Goal: Complete application form

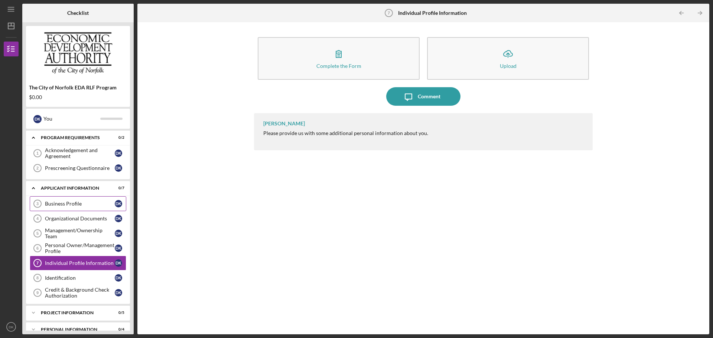
click at [84, 202] on div "Business Profile" at bounding box center [80, 204] width 70 height 6
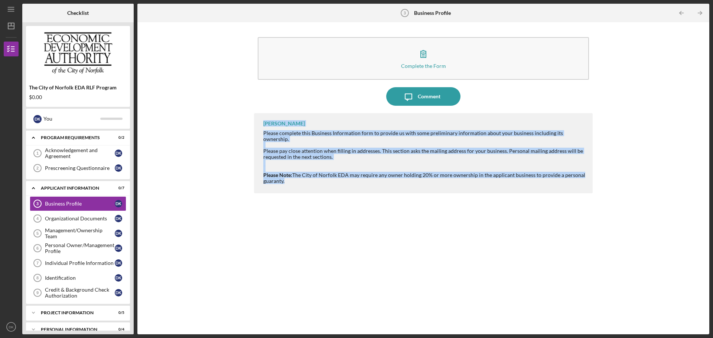
drag, startPoint x: 263, startPoint y: 122, endPoint x: 290, endPoint y: 178, distance: 61.8
click at [290, 178] on div "[PERSON_NAME] Please complete this Business Information form to provide us with…" at bounding box center [423, 153] width 339 height 80
click at [290, 178] on div "Please Note: The City of Norfolk EDA may require any owner holding 20% or more …" at bounding box center [424, 178] width 322 height 12
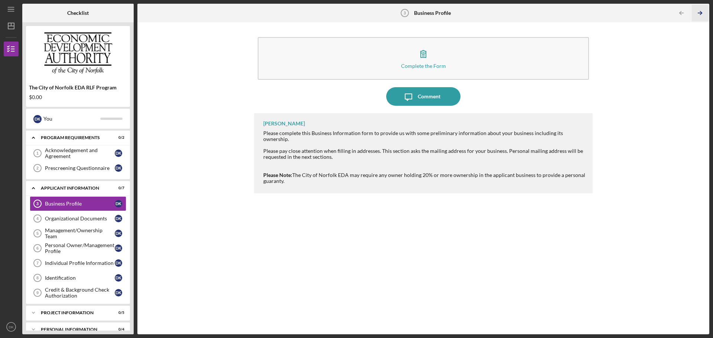
click at [703, 10] on icon "Icon/Table Pagination Arrow" at bounding box center [700, 13] width 17 height 17
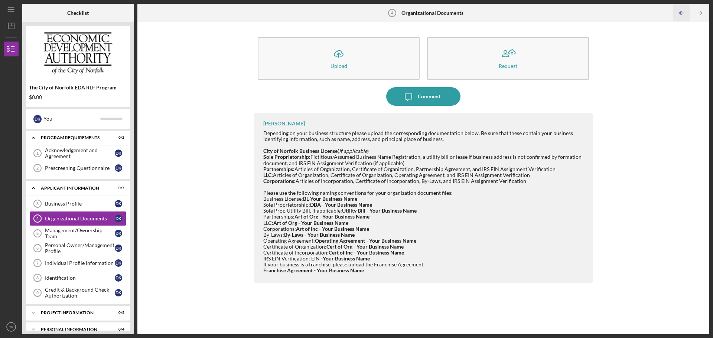
click at [689, 14] on icon "Icon/Table Pagination Arrow" at bounding box center [681, 13] width 17 height 17
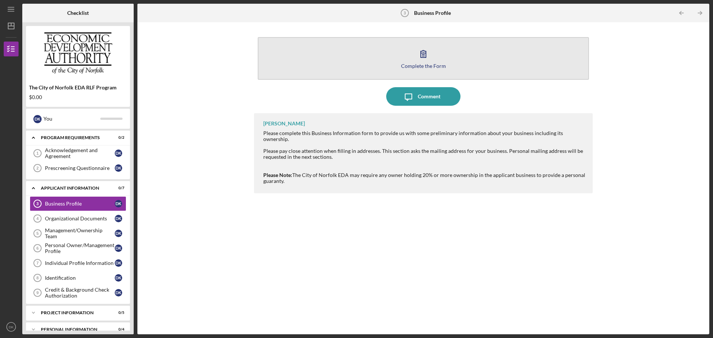
click at [421, 59] on icon "button" at bounding box center [423, 54] width 19 height 19
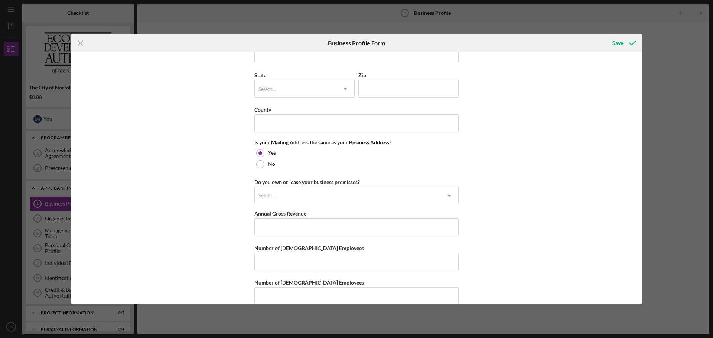
scroll to position [507, 0]
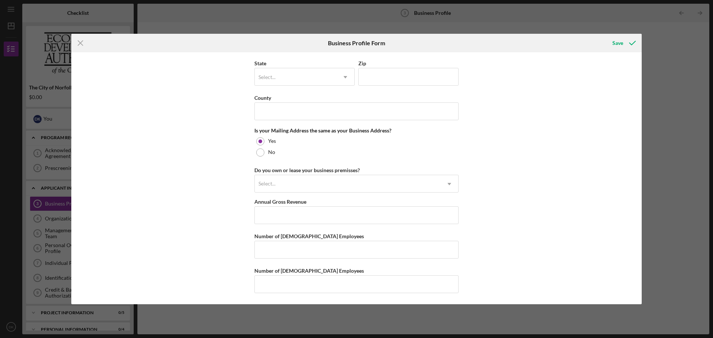
drag, startPoint x: 79, startPoint y: 47, endPoint x: 76, endPoint y: 71, distance: 23.7
click at [79, 47] on icon "Icon/Menu Close" at bounding box center [80, 43] width 19 height 19
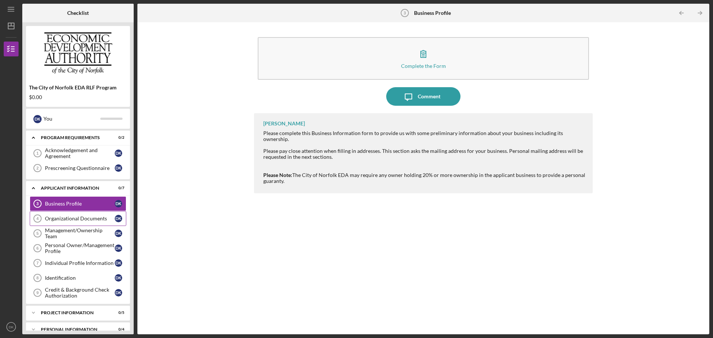
click at [88, 222] on link "Organizational Documents 4 Organizational Documents D K" at bounding box center [78, 218] width 97 height 15
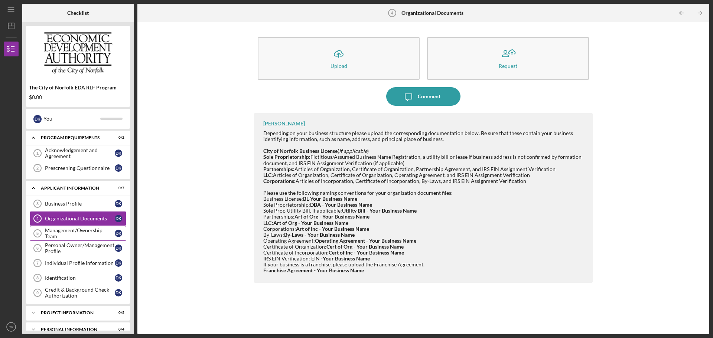
click at [91, 230] on div "Management/Ownership Team" at bounding box center [80, 234] width 70 height 12
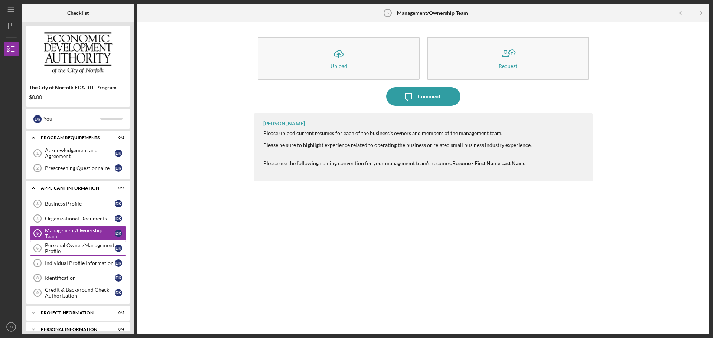
click at [76, 250] on div "Personal Owner/Management Profile" at bounding box center [80, 249] width 70 height 12
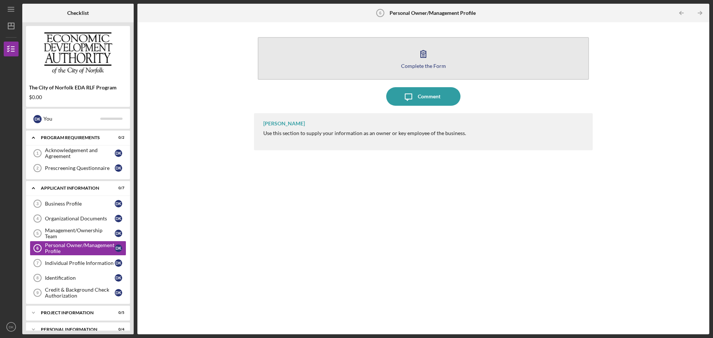
click at [411, 64] on div "Complete the Form" at bounding box center [423, 66] width 45 height 6
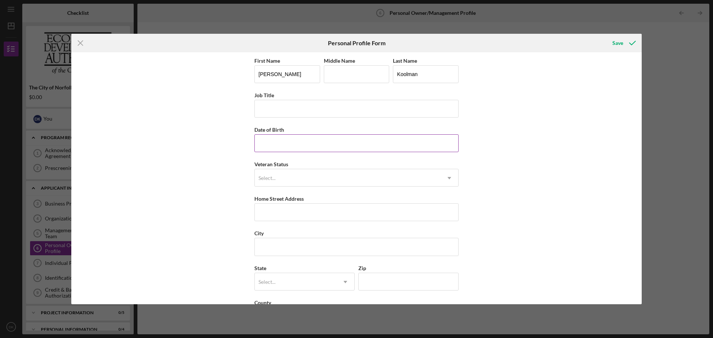
scroll to position [32, 0]
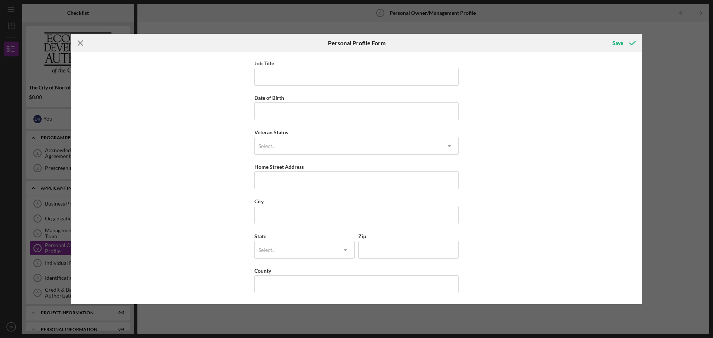
click at [84, 43] on icon "Icon/Menu Close" at bounding box center [80, 43] width 19 height 19
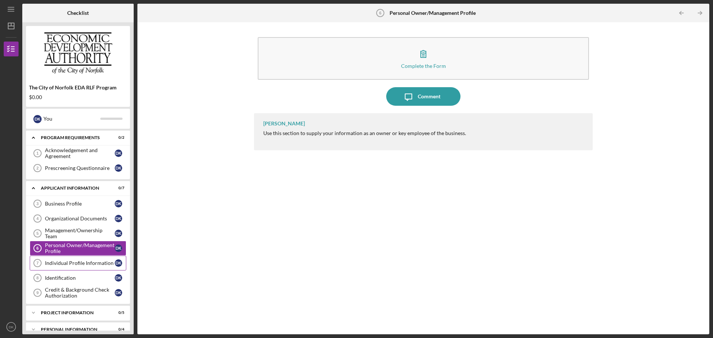
click at [82, 264] on div "Individual Profile Information" at bounding box center [80, 263] width 70 height 6
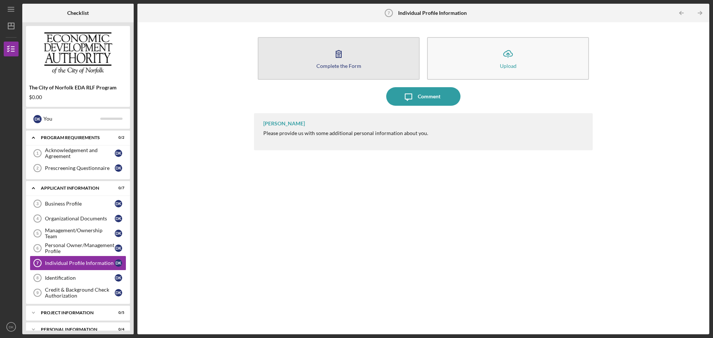
click at [325, 64] on div "Complete the Form" at bounding box center [338, 66] width 45 height 6
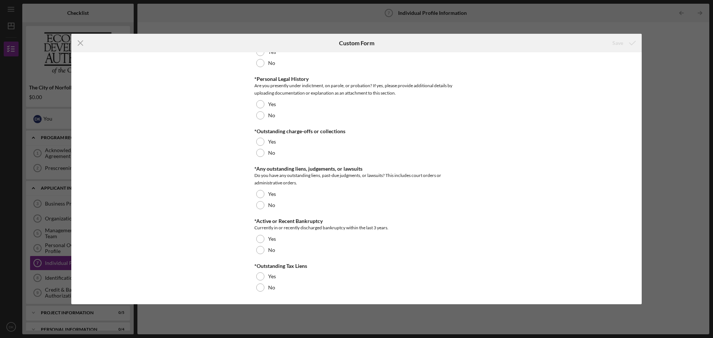
scroll to position [803, 0]
click at [79, 43] on icon "Icon/Menu Close" at bounding box center [80, 43] width 19 height 19
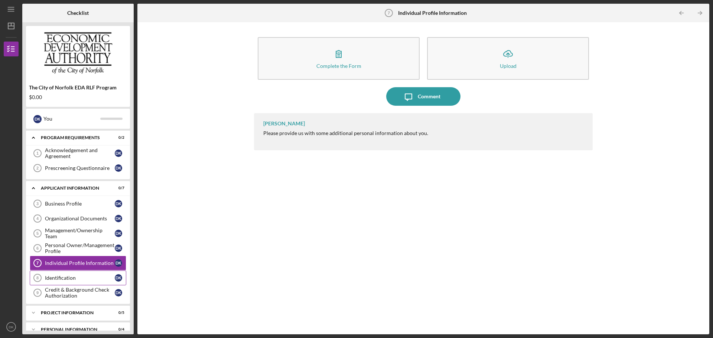
click at [68, 282] on link "Identification 8 Identification D K" at bounding box center [78, 278] width 97 height 15
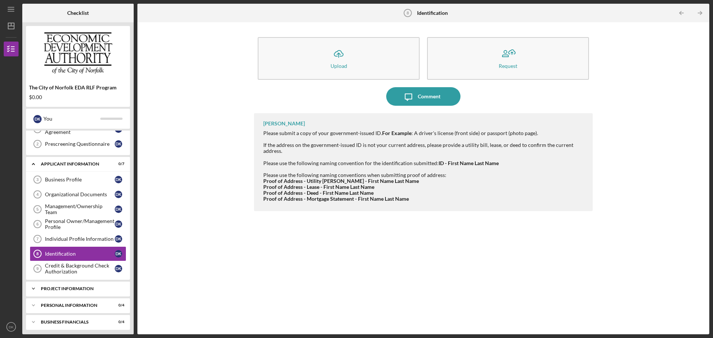
scroll to position [37, 0]
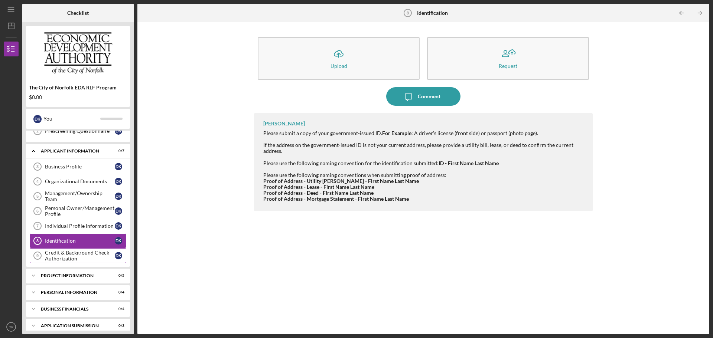
click at [73, 260] on div "Credit & Background Check Authorization" at bounding box center [80, 256] width 70 height 12
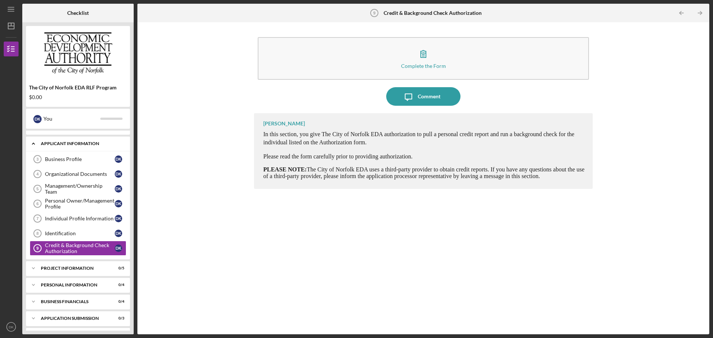
scroll to position [36, 0]
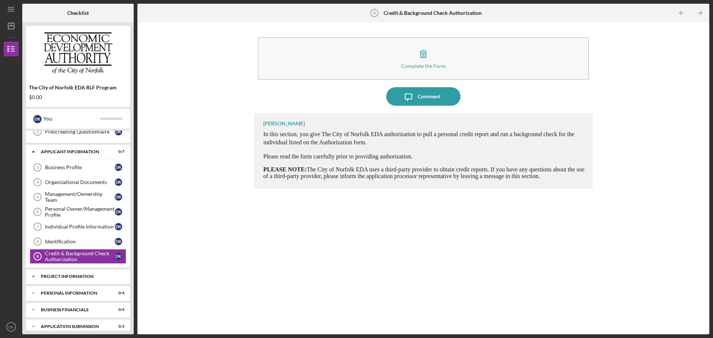
click at [54, 272] on div "Icon/Expander PROJECT INFORMATION 0 / 5" at bounding box center [78, 276] width 104 height 15
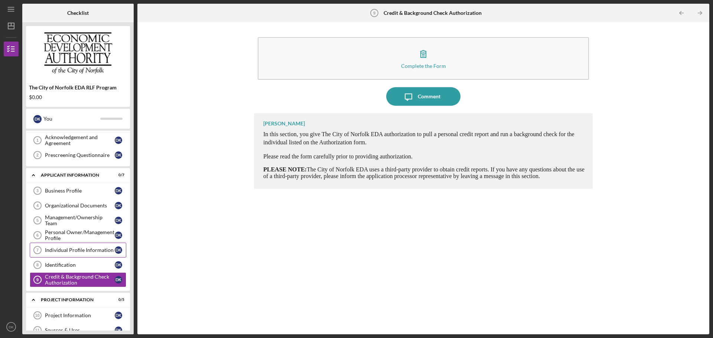
scroll to position [0, 0]
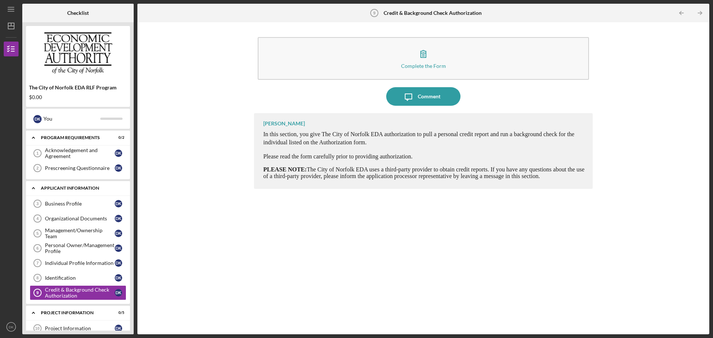
click at [62, 188] on div "APPLICANT INFORMATION" at bounding box center [81, 188] width 80 height 4
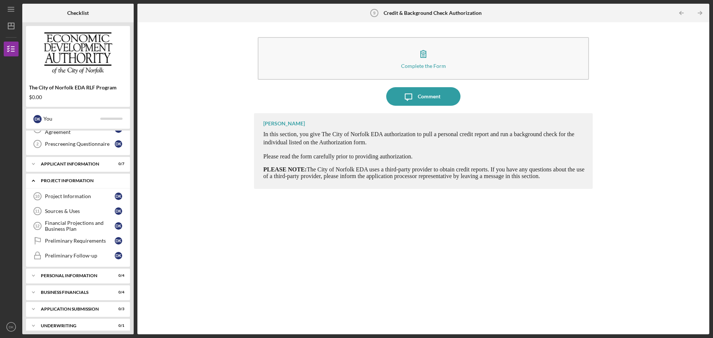
scroll to position [37, 0]
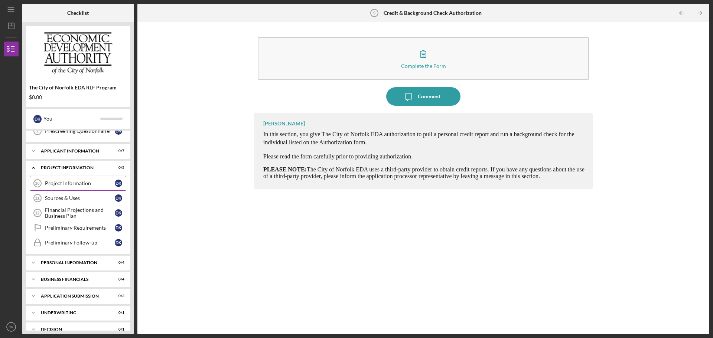
click at [68, 182] on div "Project Information" at bounding box center [80, 184] width 70 height 6
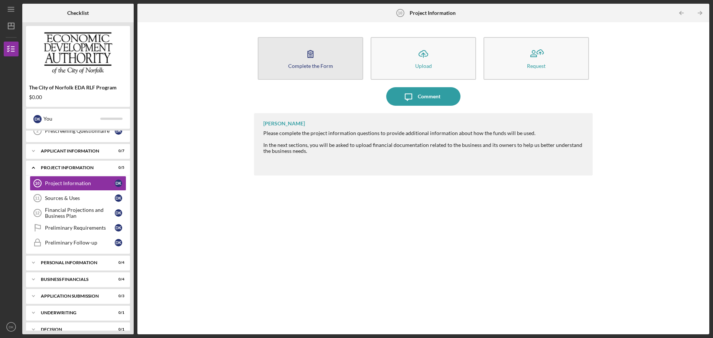
click at [334, 59] on button "Complete the Form Form" at bounding box center [310, 58] width 105 height 43
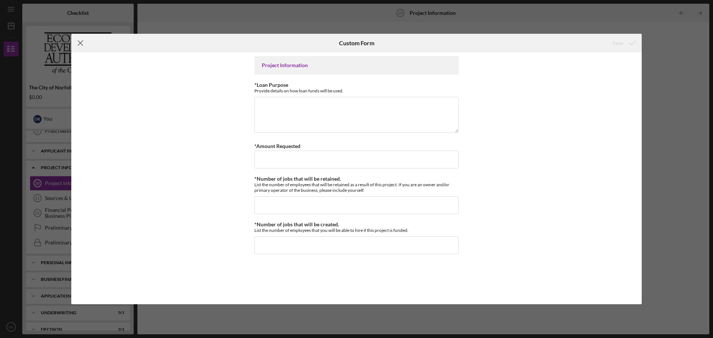
click at [85, 45] on icon "Icon/Menu Close" at bounding box center [80, 43] width 19 height 19
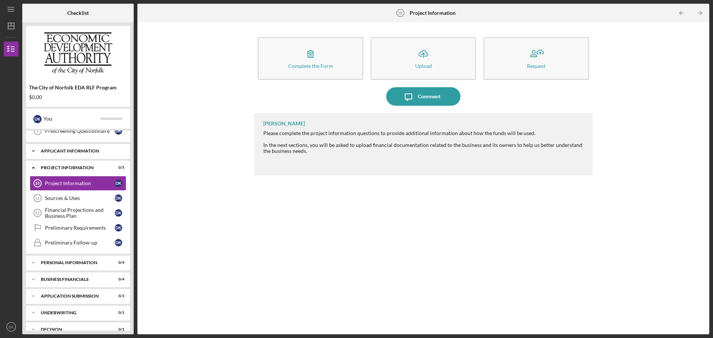
click at [78, 156] on div "Icon/Expander APPLICANT INFORMATION 0 / 7" at bounding box center [78, 151] width 104 height 15
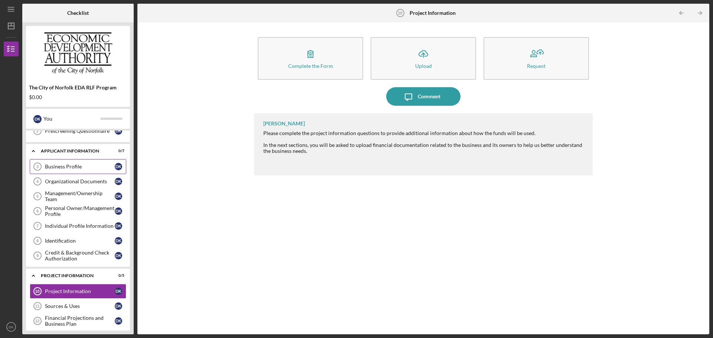
click at [79, 167] on div "Business Profile" at bounding box center [80, 167] width 70 height 6
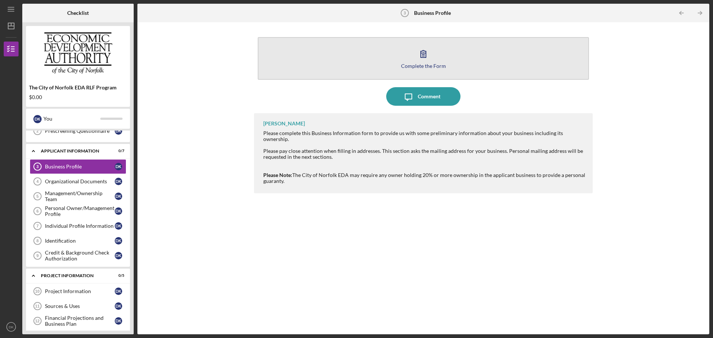
click at [386, 65] on button "Complete the Form Form" at bounding box center [423, 58] width 331 height 43
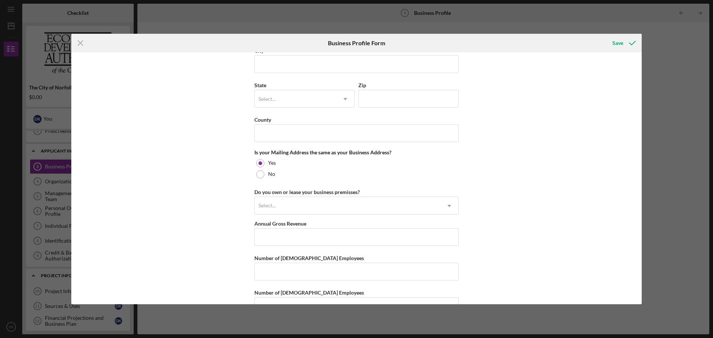
scroll to position [507, 0]
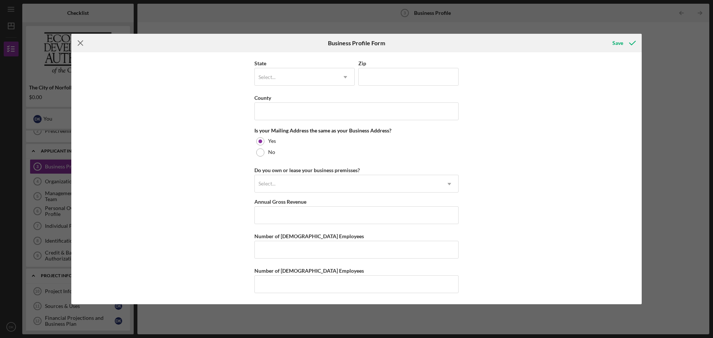
click at [84, 45] on icon "Icon/Menu Close" at bounding box center [80, 43] width 19 height 19
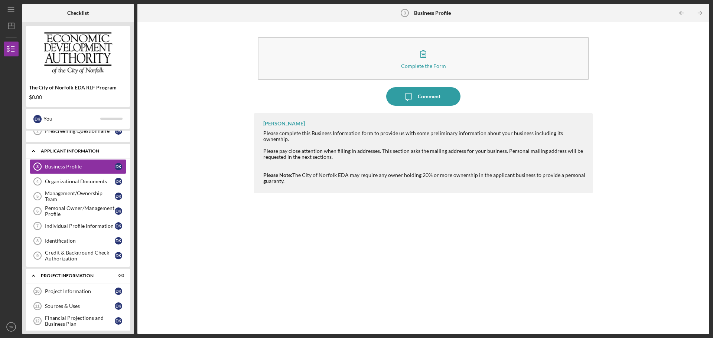
click at [86, 152] on div "APPLICANT INFORMATION" at bounding box center [81, 151] width 80 height 4
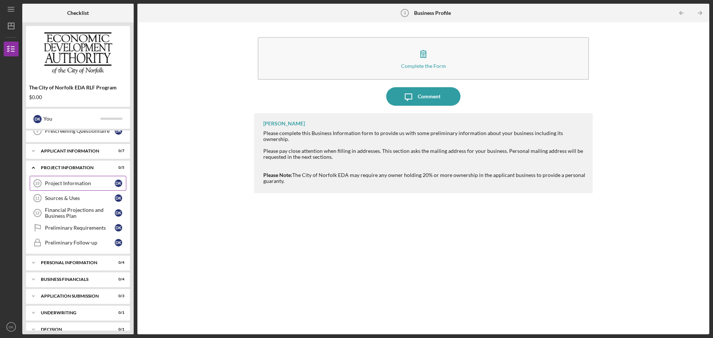
click at [77, 185] on div "Project Information" at bounding box center [80, 184] width 70 height 6
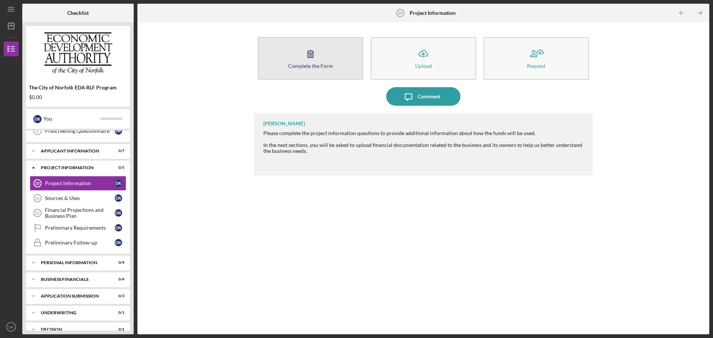
click at [317, 48] on icon "button" at bounding box center [310, 54] width 19 height 19
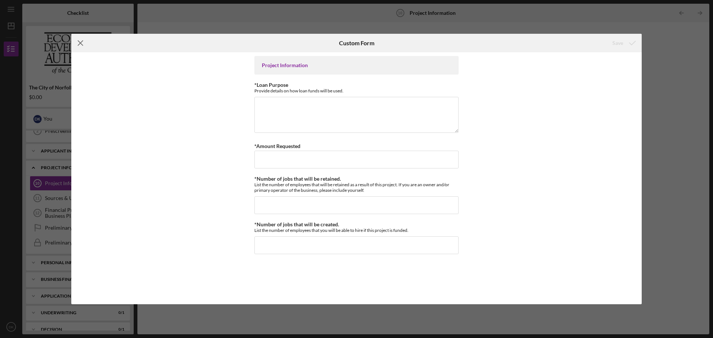
click at [76, 39] on icon "Icon/Menu Close" at bounding box center [80, 43] width 19 height 19
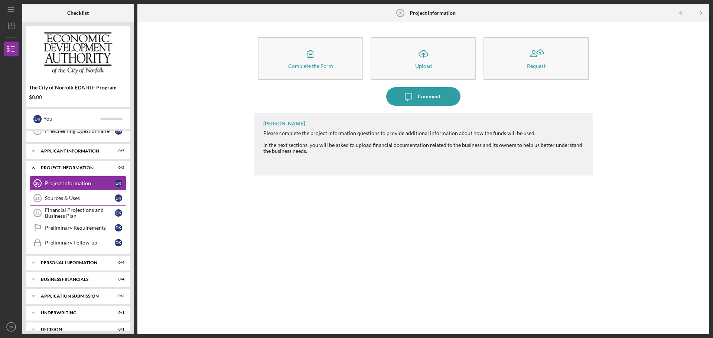
click at [69, 198] on div "Sources & Uses" at bounding box center [80, 198] width 70 height 6
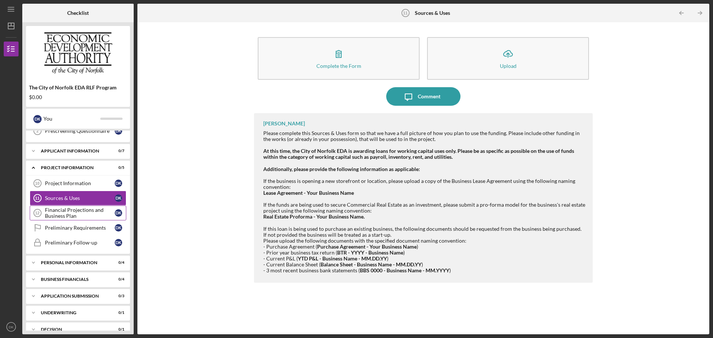
click at [94, 209] on div "Financial Projections and Business Plan" at bounding box center [80, 213] width 70 height 12
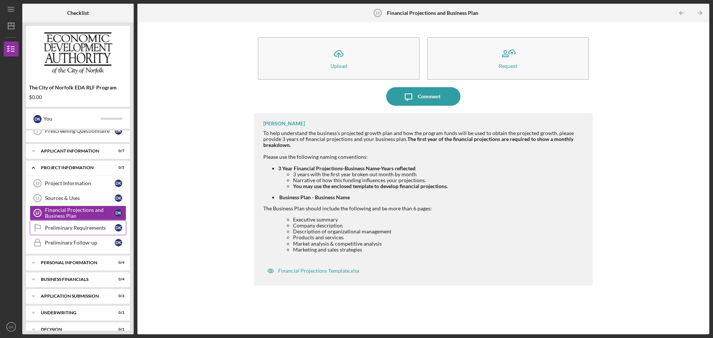
click at [82, 230] on div "Preliminary Requirements" at bounding box center [80, 228] width 70 height 6
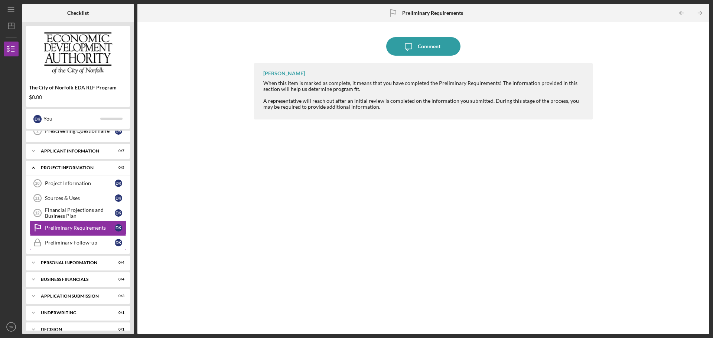
click at [79, 248] on link "Preliminary Follow-up Preliminary Follow-up D K" at bounding box center [78, 242] width 97 height 15
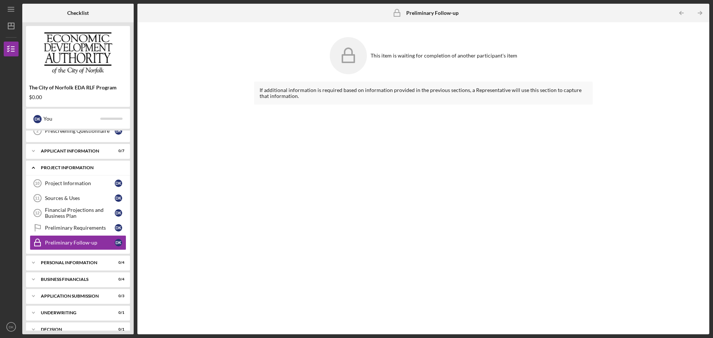
click at [68, 169] on div "PROJECT INFORMATION" at bounding box center [81, 168] width 80 height 4
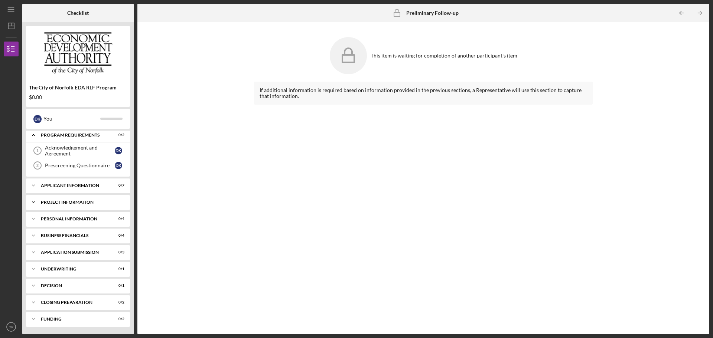
scroll to position [3, 0]
click at [70, 219] on div "Personal Information" at bounding box center [81, 219] width 80 height 4
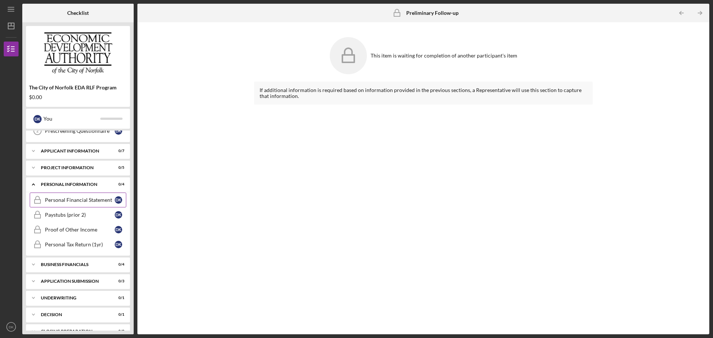
click at [98, 204] on link "Personal Financial Statement Personal Financial Statement D K" at bounding box center [78, 200] width 97 height 15
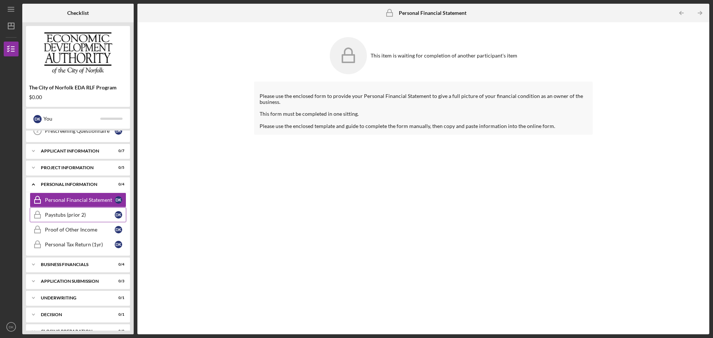
click at [93, 216] on div "Paystubs (prior 2)" at bounding box center [80, 215] width 70 height 6
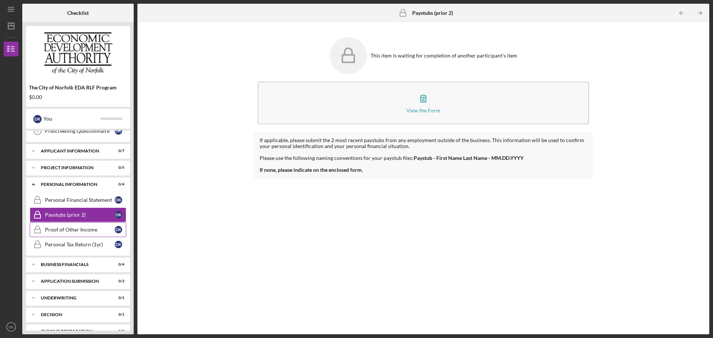
click at [83, 229] on div "Proof of Other Income" at bounding box center [80, 230] width 70 height 6
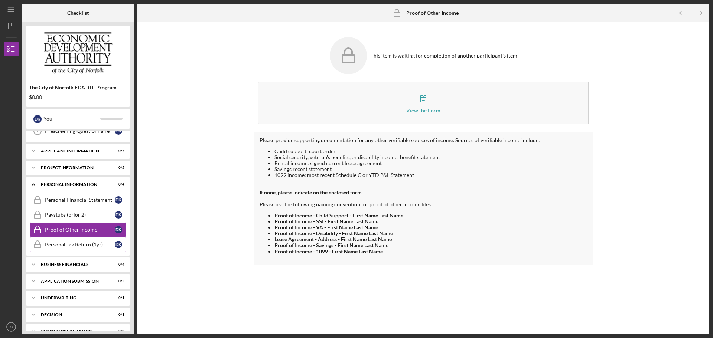
click at [79, 241] on link "Personal Tax Return (1yr) Personal Tax Return (1yr) D K" at bounding box center [78, 244] width 97 height 15
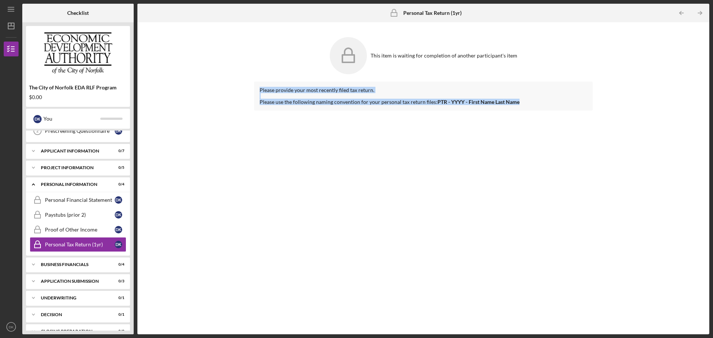
drag, startPoint x: 263, startPoint y: 90, endPoint x: 543, endPoint y: 105, distance: 280.1
click at [523, 106] on div "Please provide your most recently filed tax return. Please use the following na…" at bounding box center [423, 96] width 339 height 29
click at [543, 105] on div "Please use the following naming convention for your personal tax return files: …" at bounding box center [424, 99] width 328 height 12
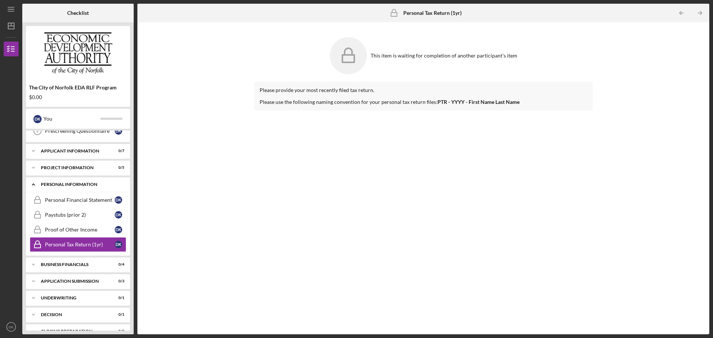
click at [89, 184] on div "Personal Information" at bounding box center [81, 184] width 80 height 4
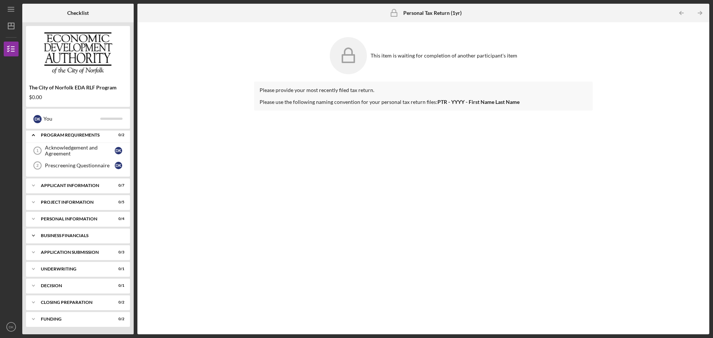
click at [68, 234] on div "Business Financials" at bounding box center [81, 236] width 80 height 4
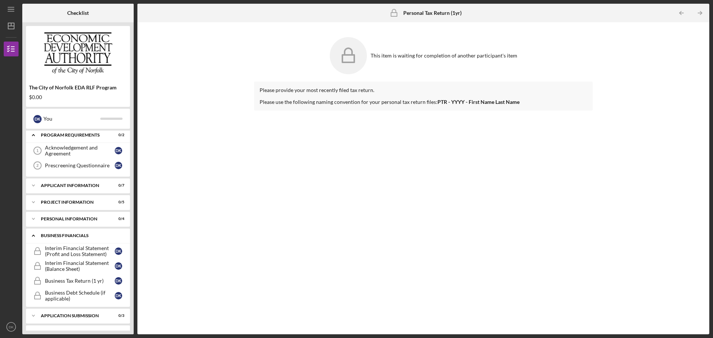
scroll to position [37, 0]
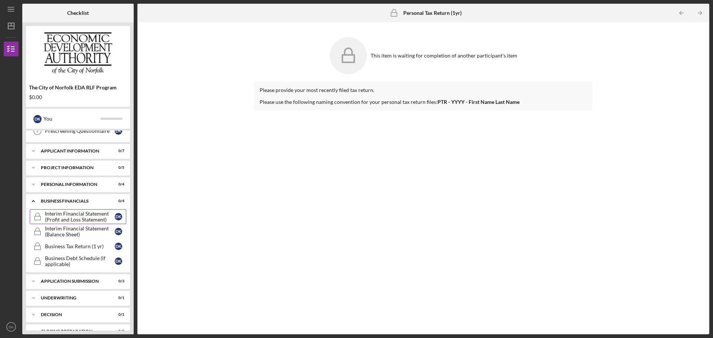
click at [70, 219] on div "Interim Financial Statement (Profit and Loss Statement)" at bounding box center [80, 217] width 70 height 12
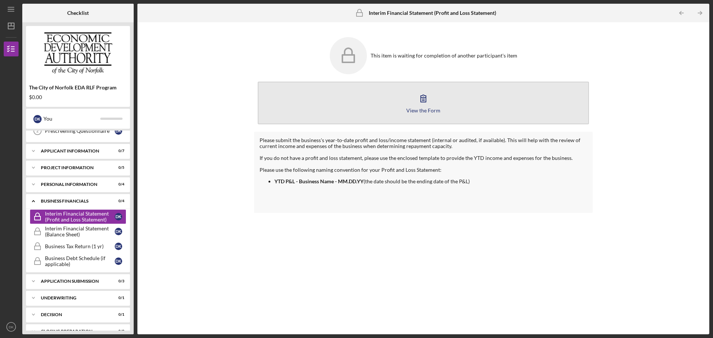
click at [420, 108] on div "View the Form" at bounding box center [423, 111] width 34 height 6
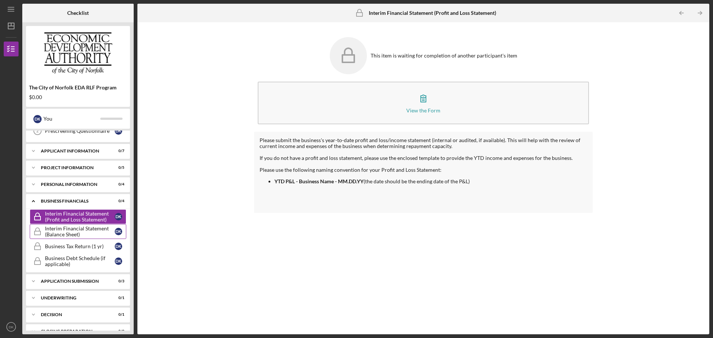
click at [83, 231] on div "Interim Financial Statement (Balance Sheet)" at bounding box center [80, 232] width 70 height 12
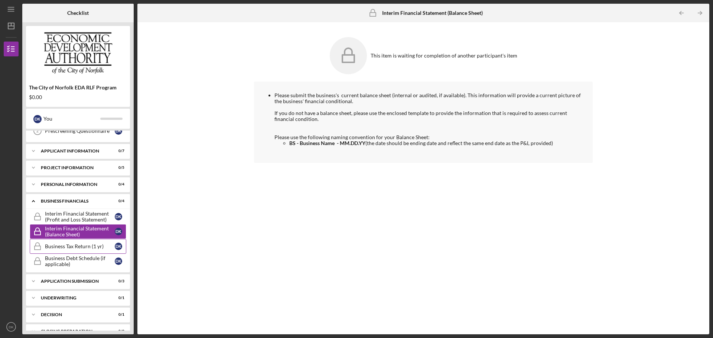
click at [83, 247] on div "Business Tax Return (1 yr)" at bounding box center [80, 247] width 70 height 6
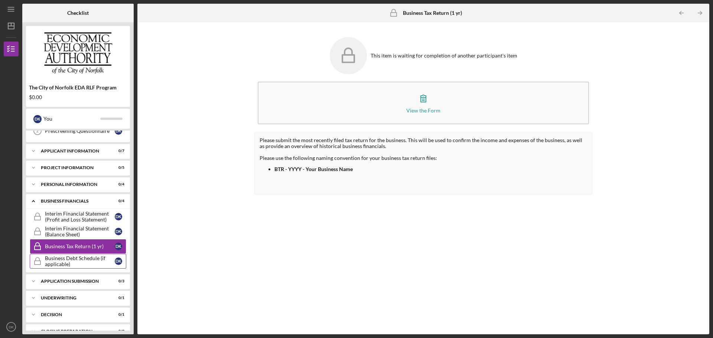
click at [79, 265] on div "Business Debt Schedule (if applicable)" at bounding box center [80, 262] width 70 height 12
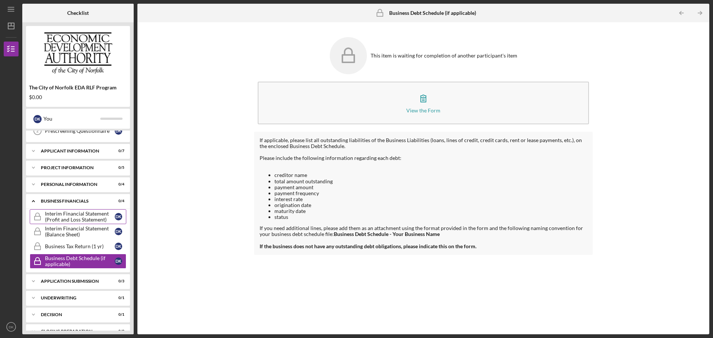
click at [74, 217] on div "Interim Financial Statement (Profit and Loss Statement)" at bounding box center [80, 217] width 70 height 12
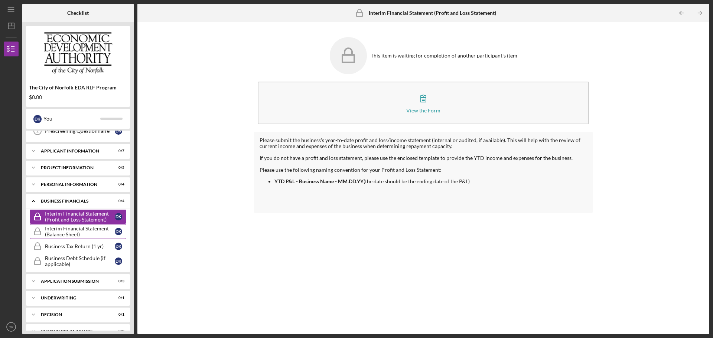
click at [77, 234] on div "Interim Financial Statement (Balance Sheet)" at bounding box center [80, 232] width 70 height 12
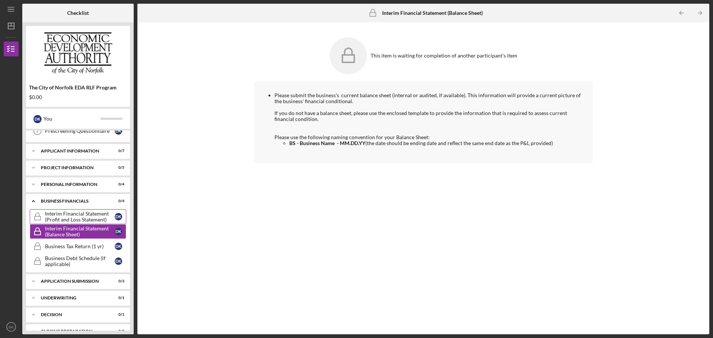
click at [72, 220] on div "Interim Financial Statement (Profit and Loss Statement)" at bounding box center [80, 217] width 70 height 12
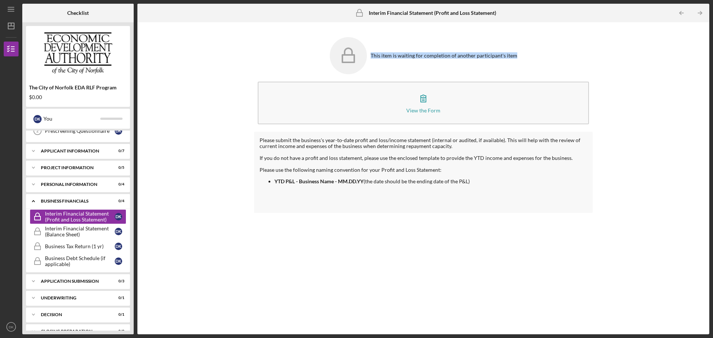
drag, startPoint x: 373, startPoint y: 56, endPoint x: 523, endPoint y: 55, distance: 150.1
click at [523, 55] on div "This item is waiting for completion of another participant's item" at bounding box center [423, 55] width 339 height 45
click at [520, 57] on div "This item is waiting for completion of another participant's item" at bounding box center [423, 55] width 339 height 45
drag, startPoint x: 501, startPoint y: 57, endPoint x: 355, endPoint y: 62, distance: 145.7
click at [343, 62] on div "This item is waiting for completion of another participant's item" at bounding box center [423, 55] width 339 height 45
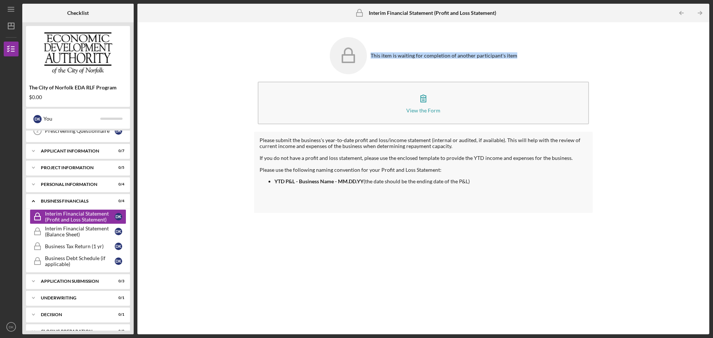
click at [386, 71] on div "This item is waiting for completion of another participant's item" at bounding box center [423, 55] width 339 height 45
